Goal: Find specific page/section: Find specific page/section

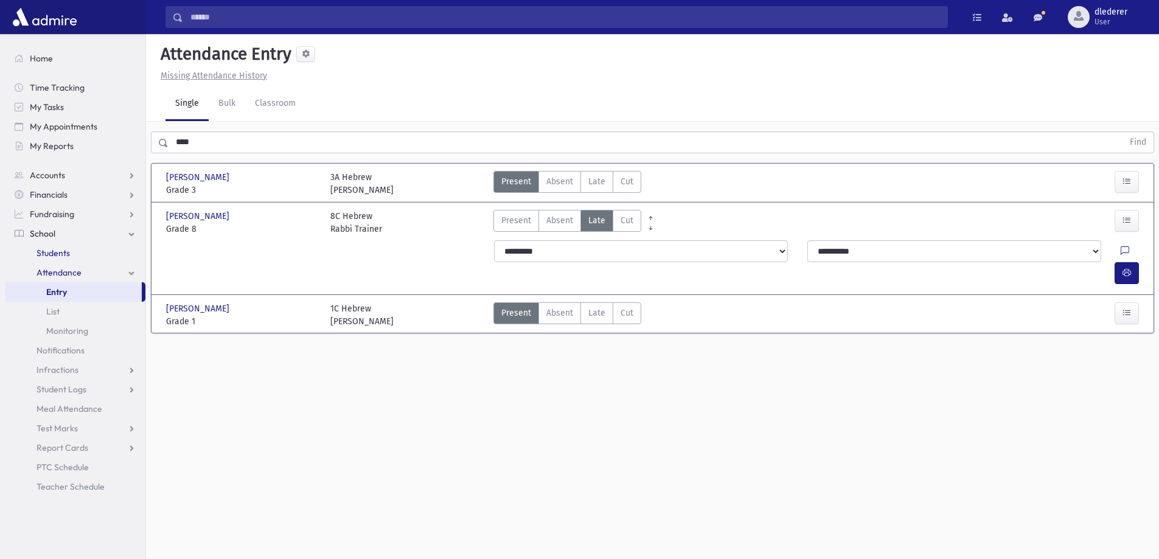
click at [91, 250] on link "Students" at bounding box center [75, 252] width 141 height 19
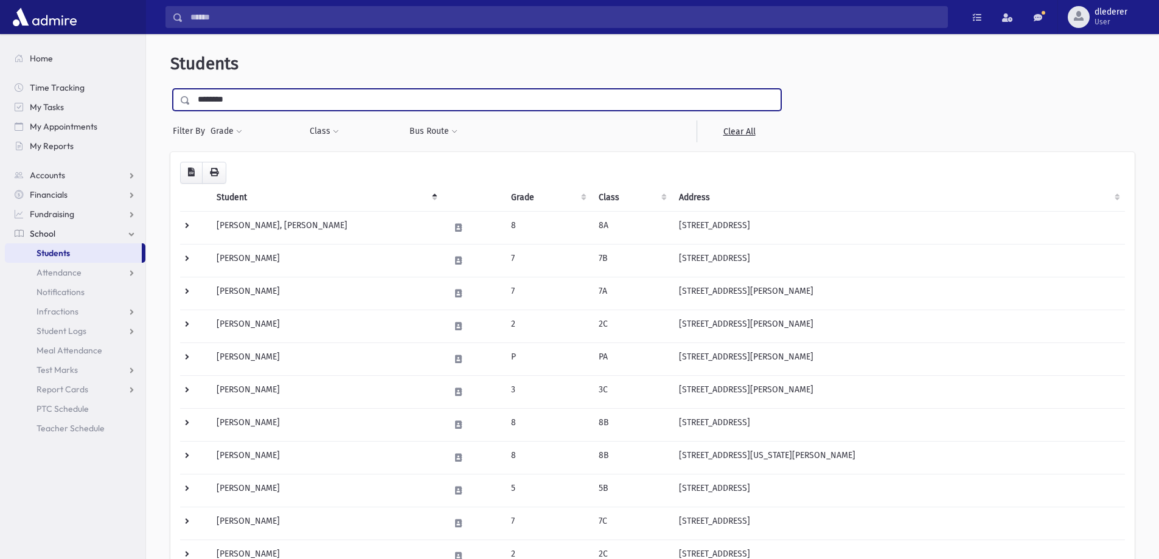
type input "********"
click at [170, 89] on input "submit" at bounding box center [187, 97] width 34 height 16
